Goal: Information Seeking & Learning: Understand process/instructions

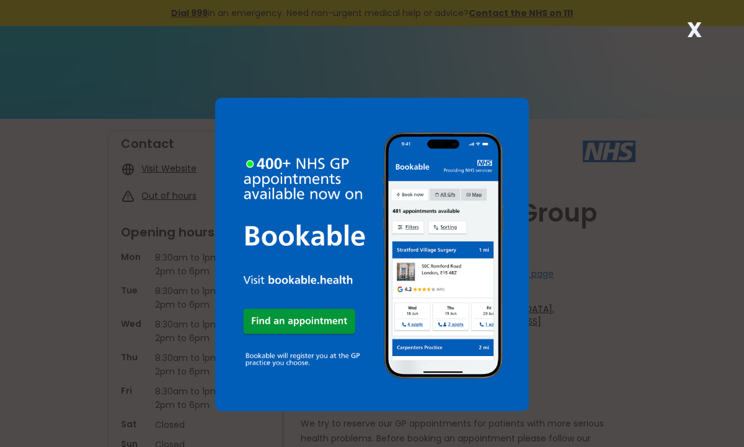
click at [692, 29] on strong "X" at bounding box center [694, 30] width 15 height 30
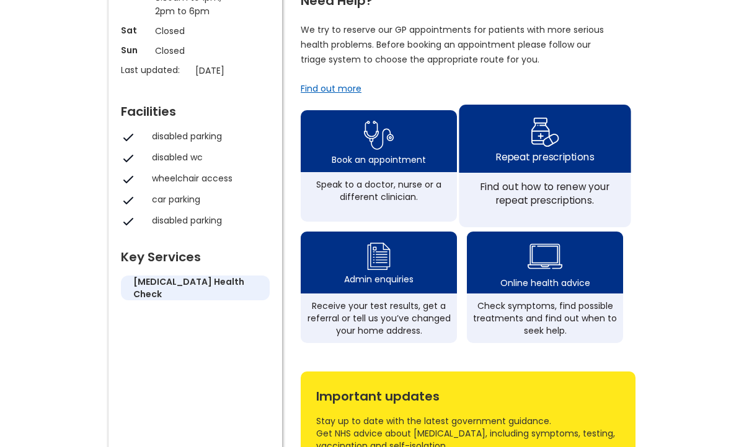
scroll to position [397, 0]
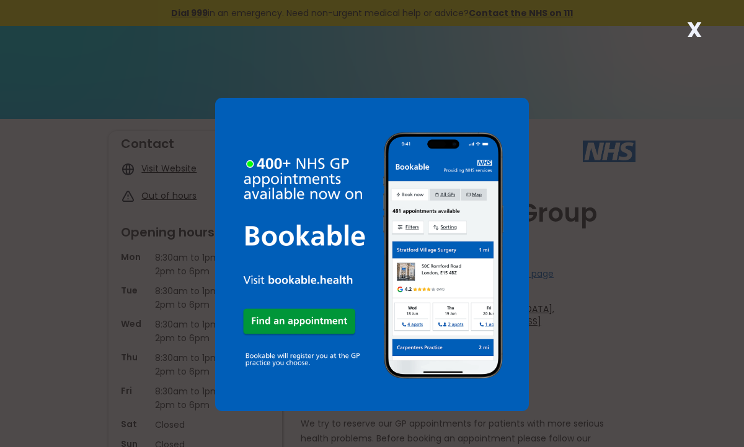
click at [693, 32] on strong "X" at bounding box center [694, 30] width 15 height 30
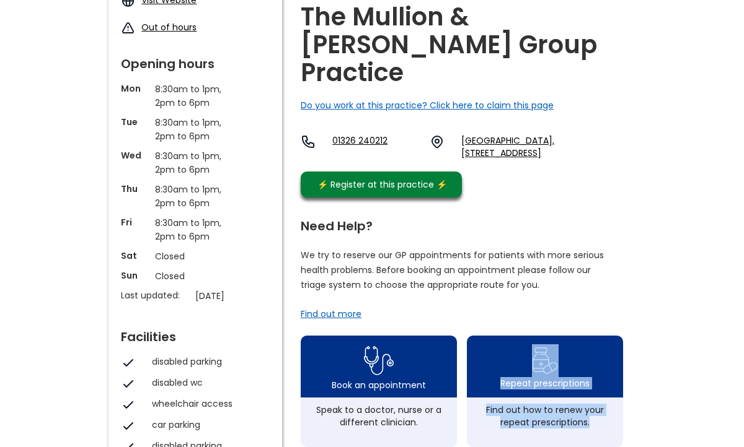
scroll to position [172, 0]
